Goal: Navigation & Orientation: Find specific page/section

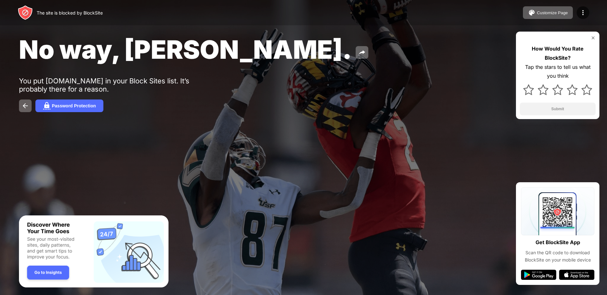
click at [383, 114] on div "No way, [PERSON_NAME]. You put [DOMAIN_NAME] in your Block Sites list. It’s pro…" at bounding box center [303, 73] width 607 height 146
click at [285, 100] on div "No way, [PERSON_NAME]. You put [DOMAIN_NAME] in your Block Sites list. It’s pro…" at bounding box center [303, 73] width 607 height 146
